Goal: Information Seeking & Learning: Learn about a topic

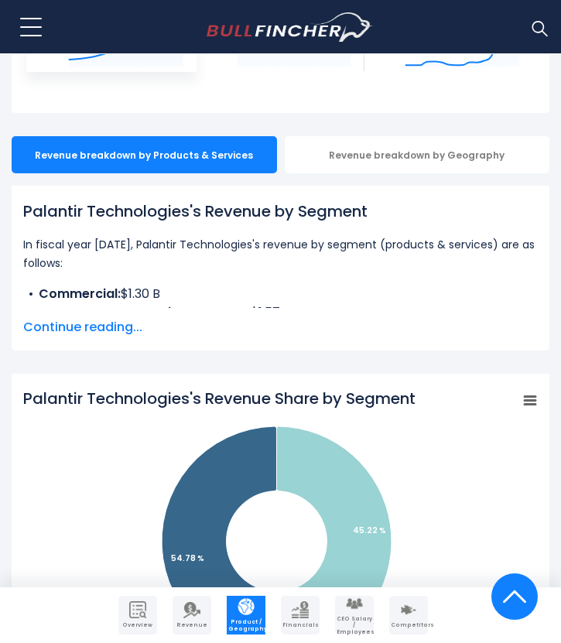
scroll to position [303, 0]
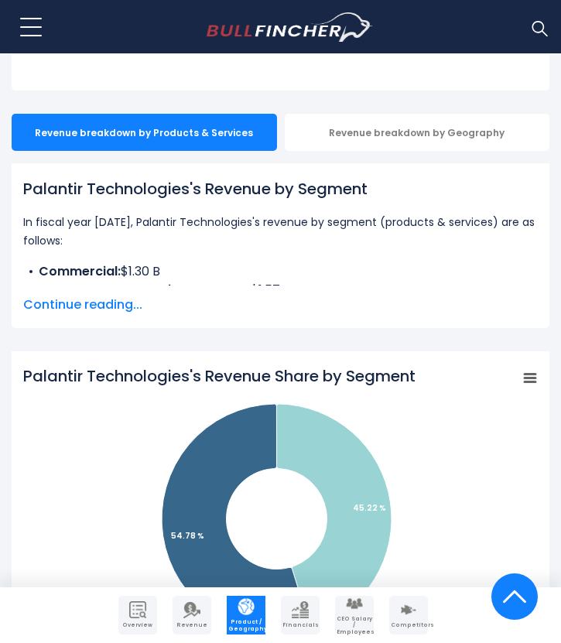
click at [88, 300] on span "Continue reading..." at bounding box center [280, 305] width 514 height 19
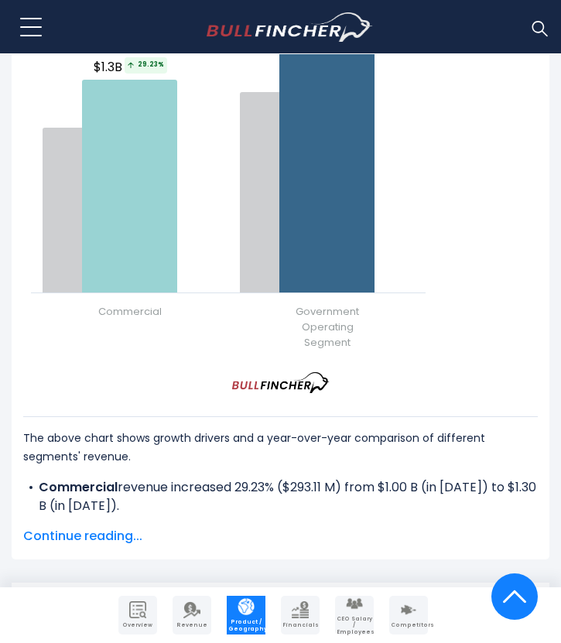
scroll to position [2182, 0]
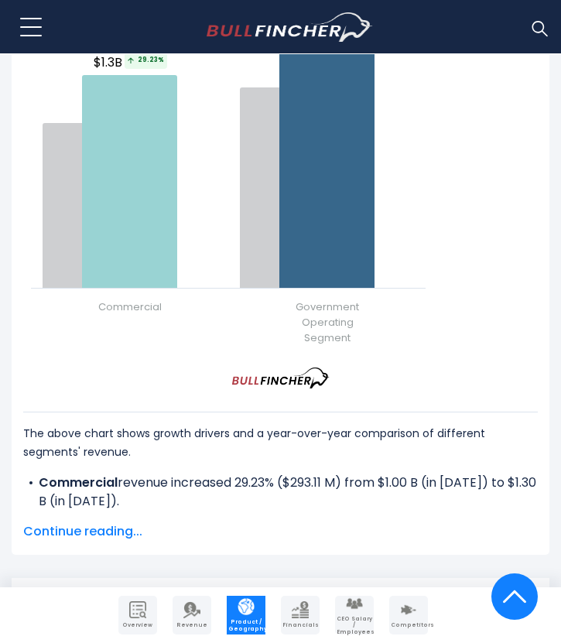
click at [64, 522] on span "Continue reading..." at bounding box center [280, 531] width 514 height 19
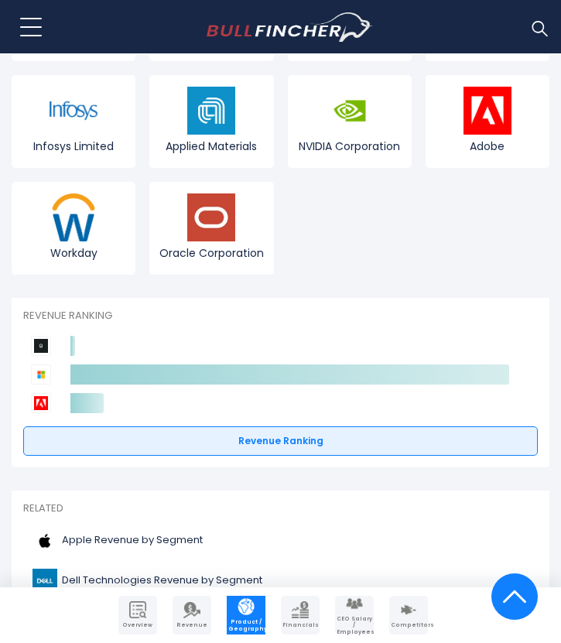
scroll to position [4110, 0]
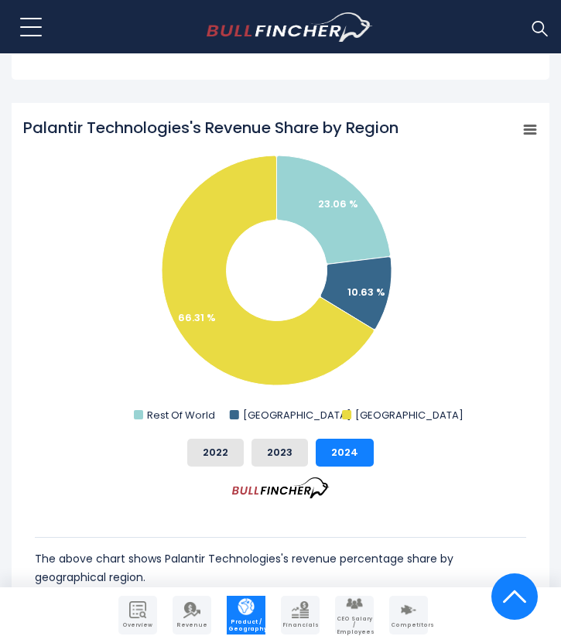
scroll to position [561, 0]
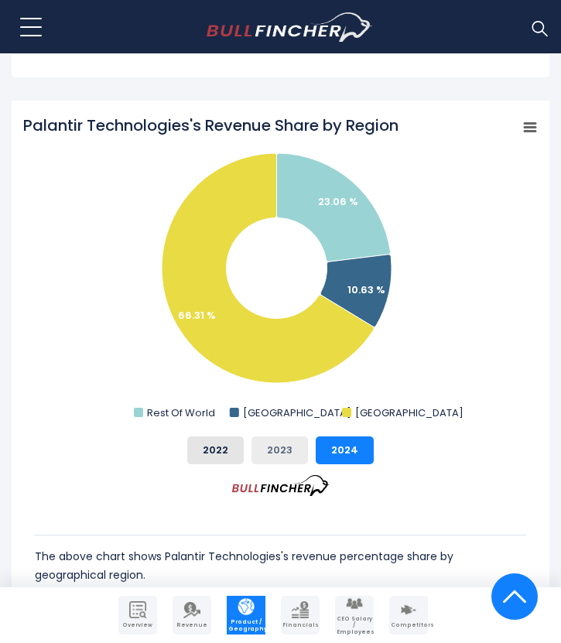
click at [270, 454] on button "2023" at bounding box center [279, 450] width 56 height 28
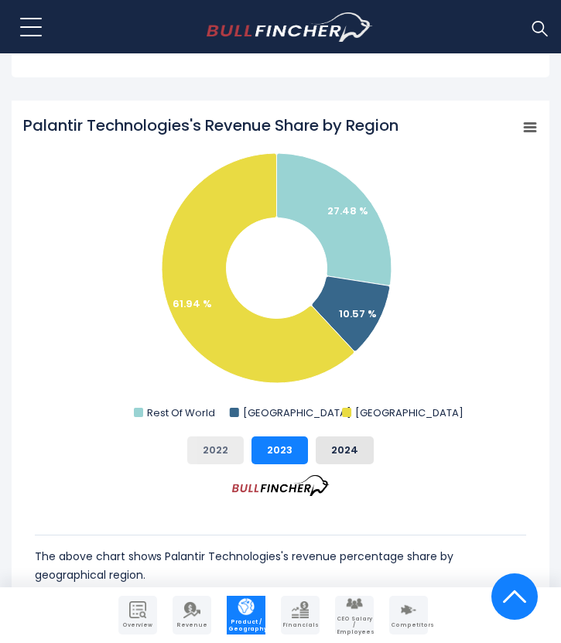
click at [223, 455] on button "2022" at bounding box center [215, 450] width 56 height 28
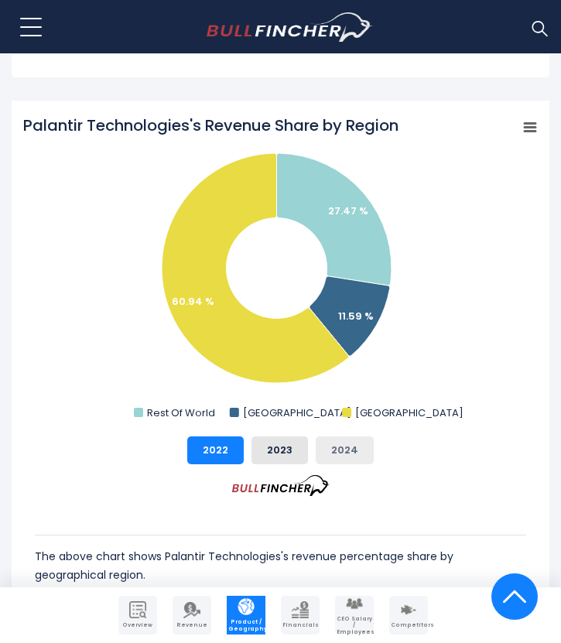
click at [340, 451] on button "2024" at bounding box center [345, 450] width 58 height 28
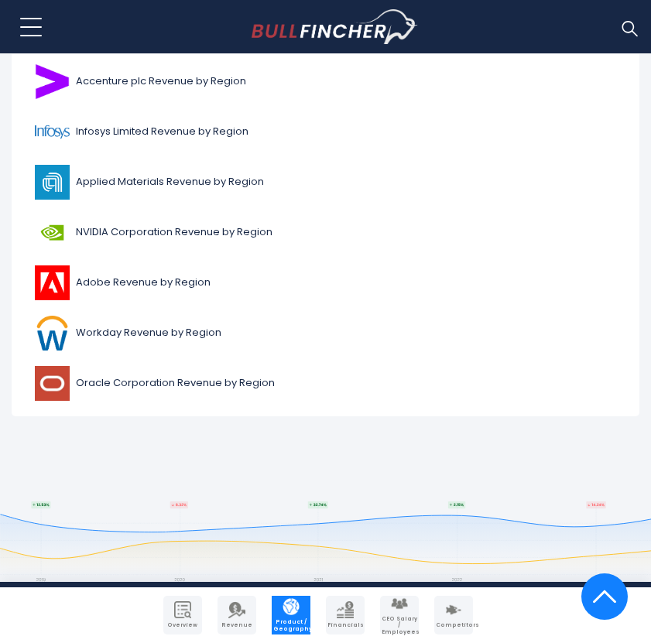
scroll to position [4257, 0]
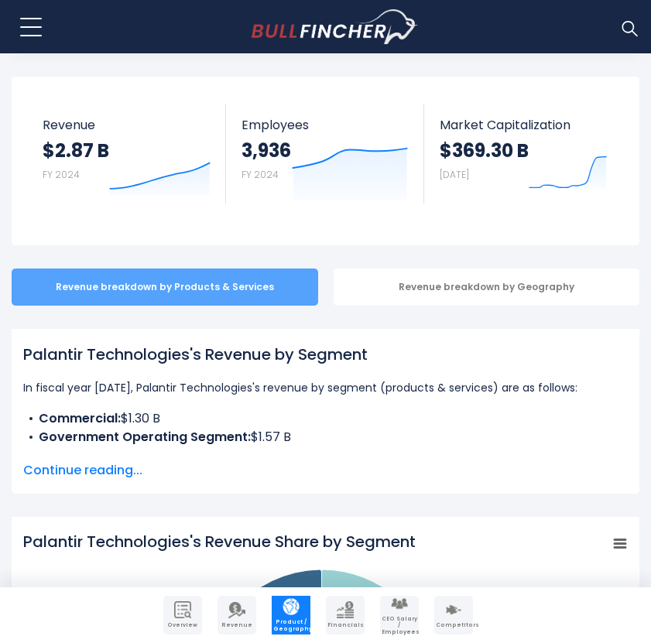
scroll to position [89, 0]
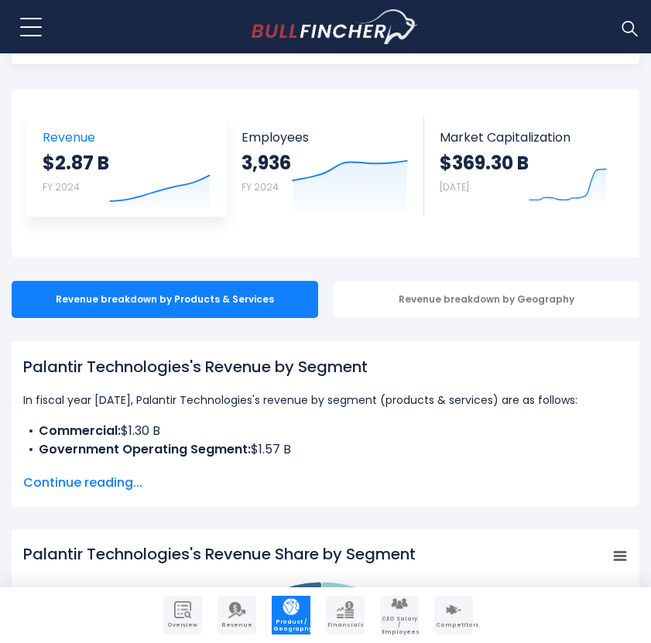
click at [86, 151] on strong "$2.87 B" at bounding box center [76, 163] width 67 height 24
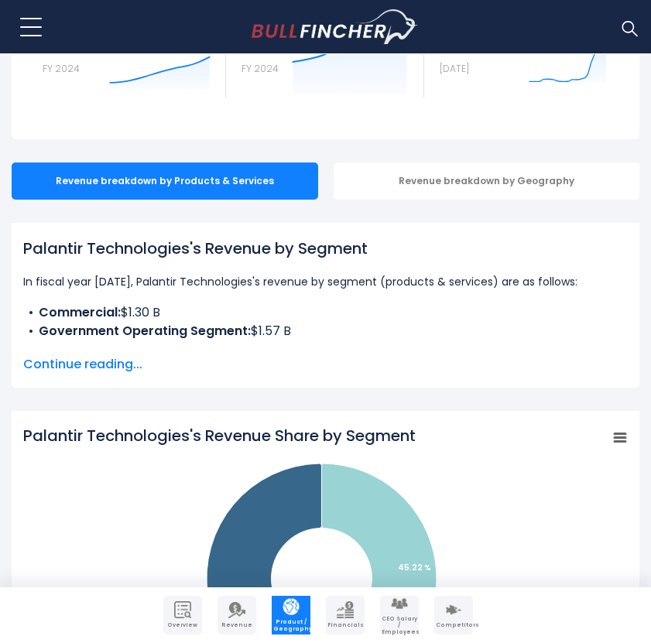
scroll to position [209, 0]
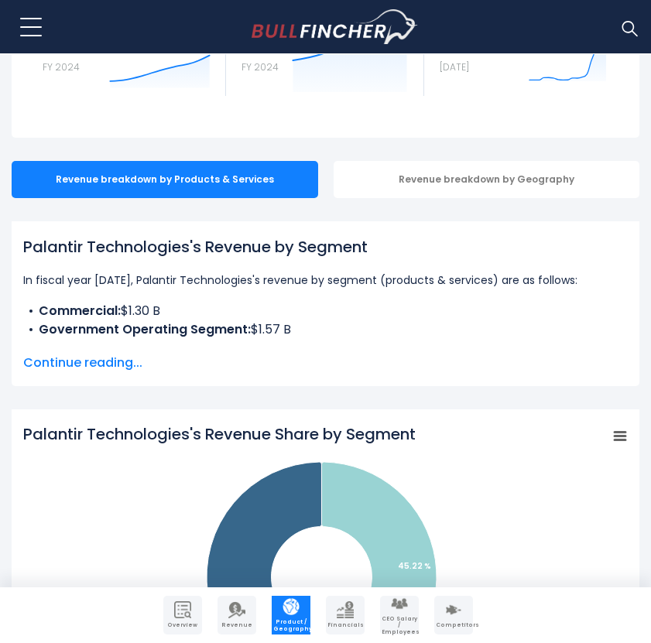
click at [97, 369] on span "Continue reading..." at bounding box center [325, 363] width 604 height 19
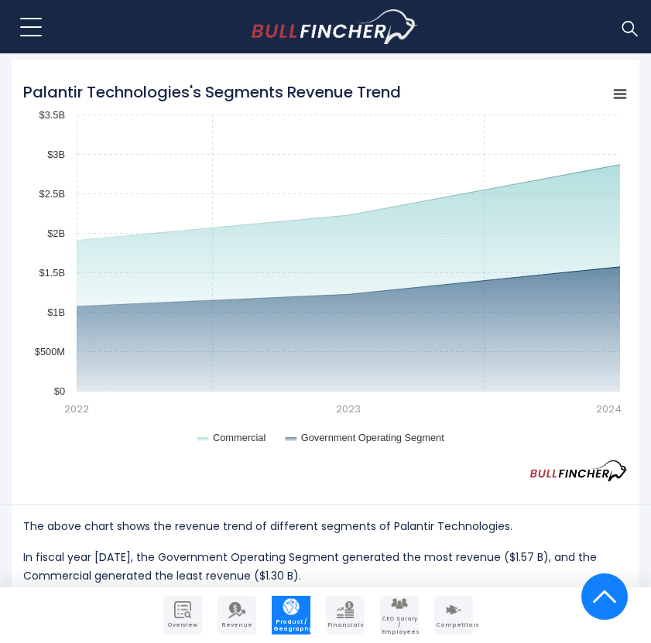
scroll to position [1591, 0]
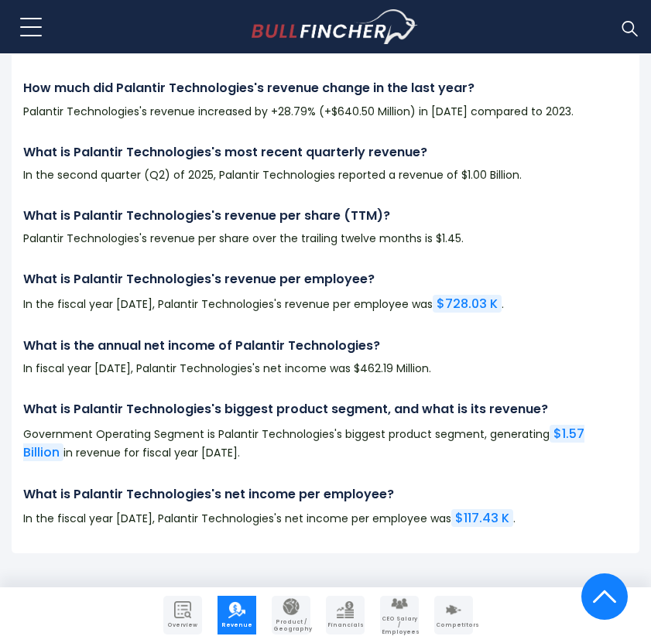
scroll to position [3107, 0]
